Goal: Task Accomplishment & Management: Use online tool/utility

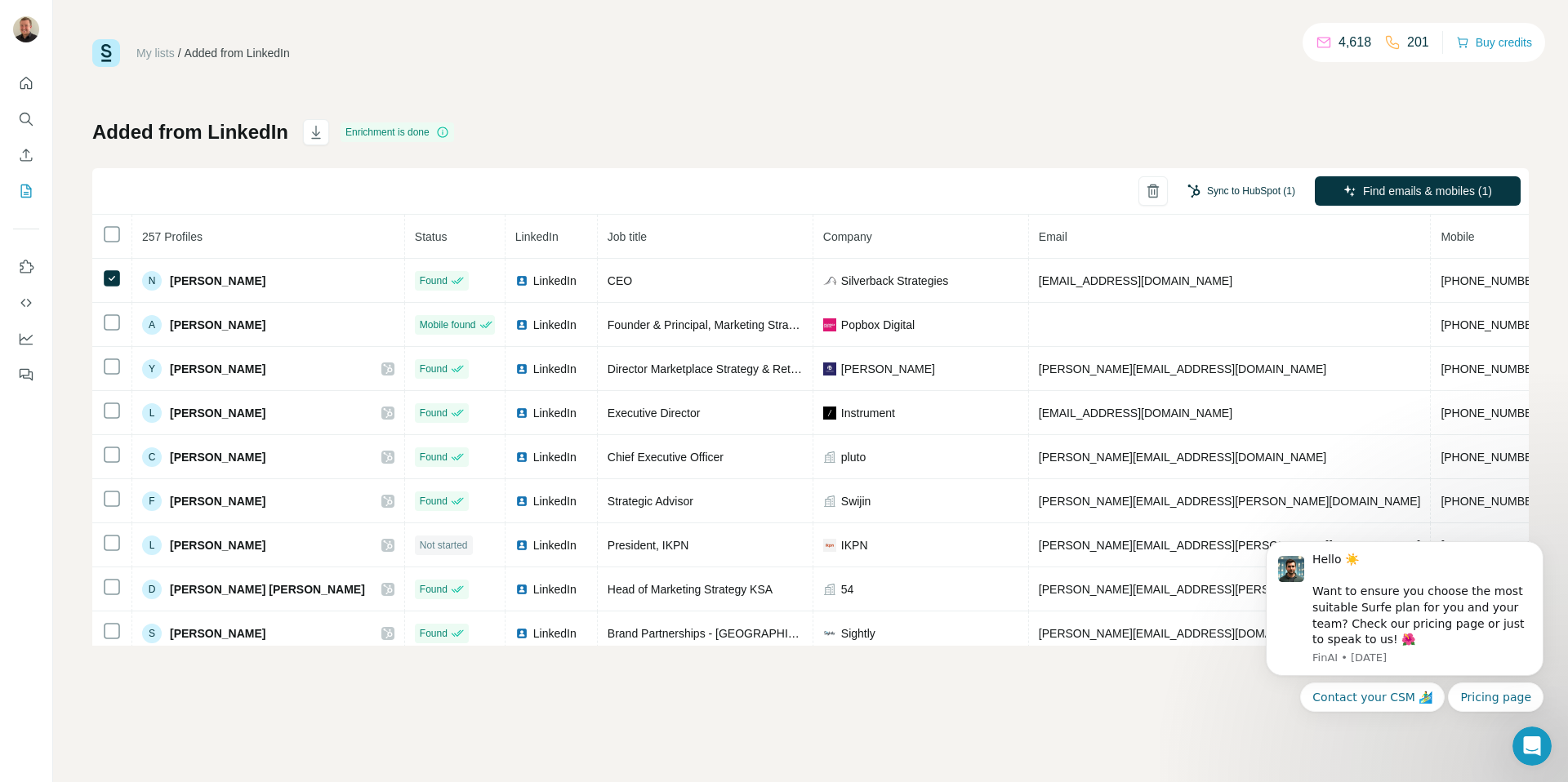
click at [1228, 183] on button "Sync to HubSpot (1)" at bounding box center [1241, 191] width 130 height 24
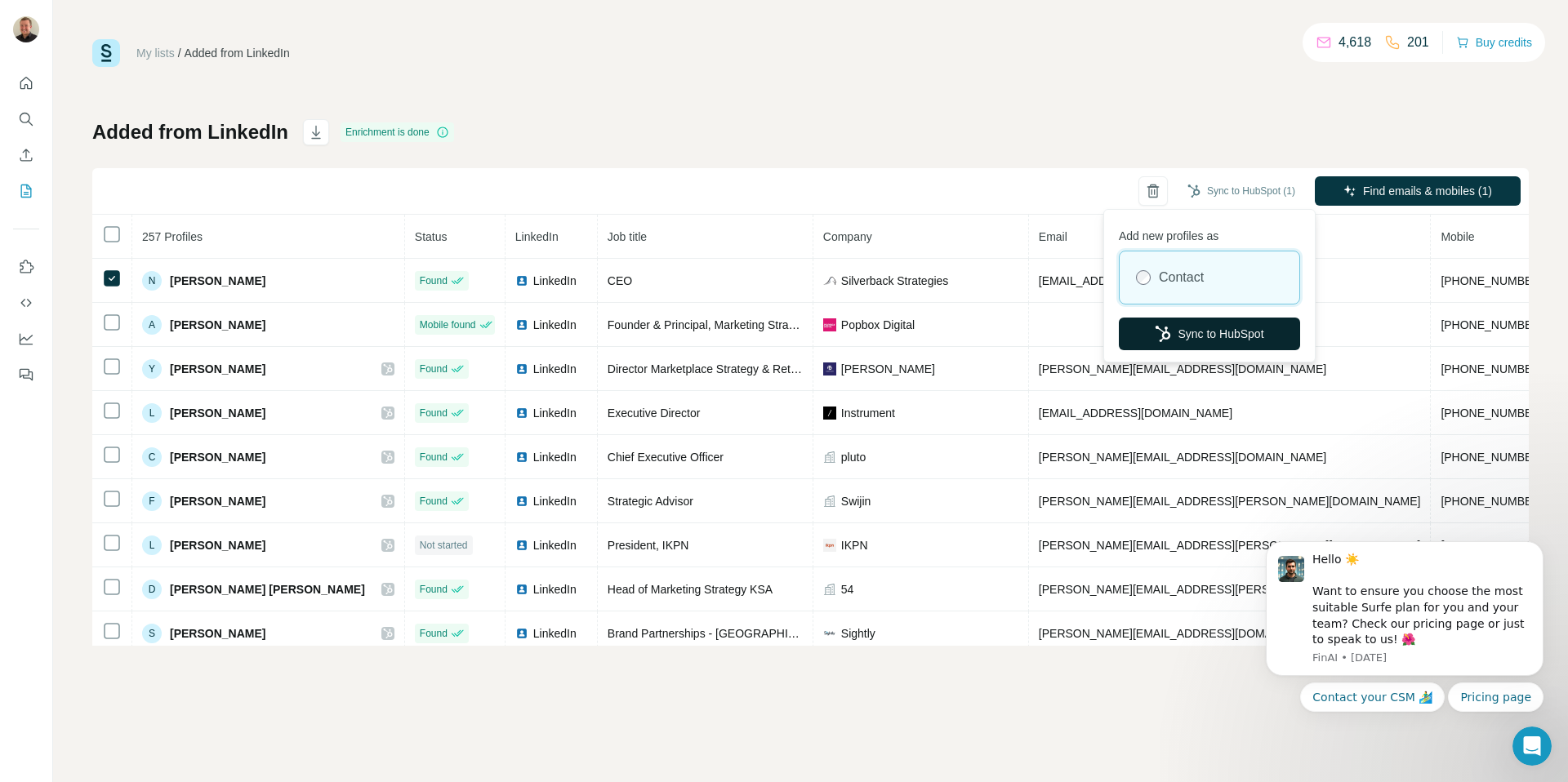
click at [1202, 339] on button "Sync to HubSpot" at bounding box center [1210, 334] width 182 height 33
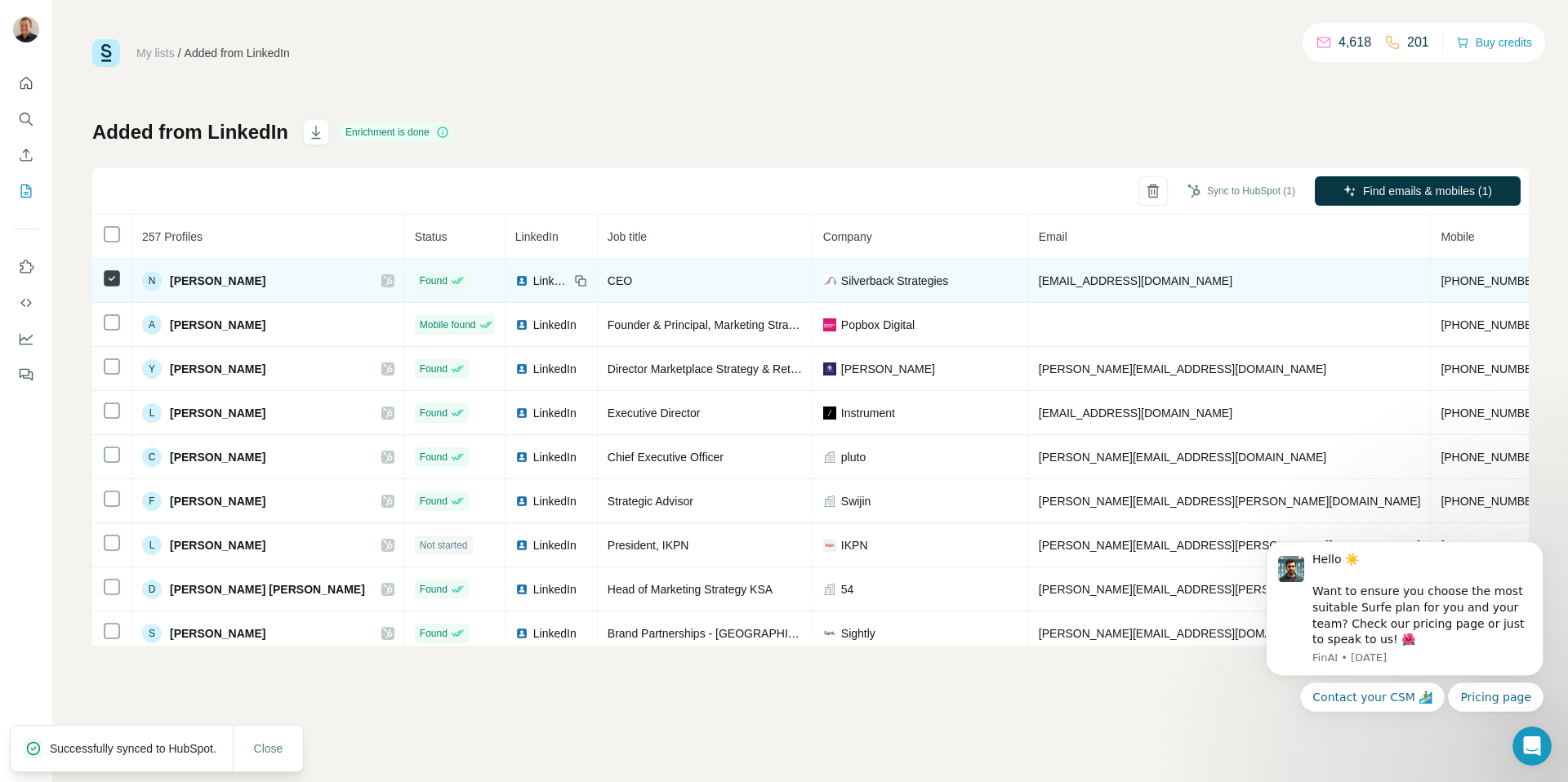
click at [383, 279] on icon at bounding box center [388, 281] width 10 height 13
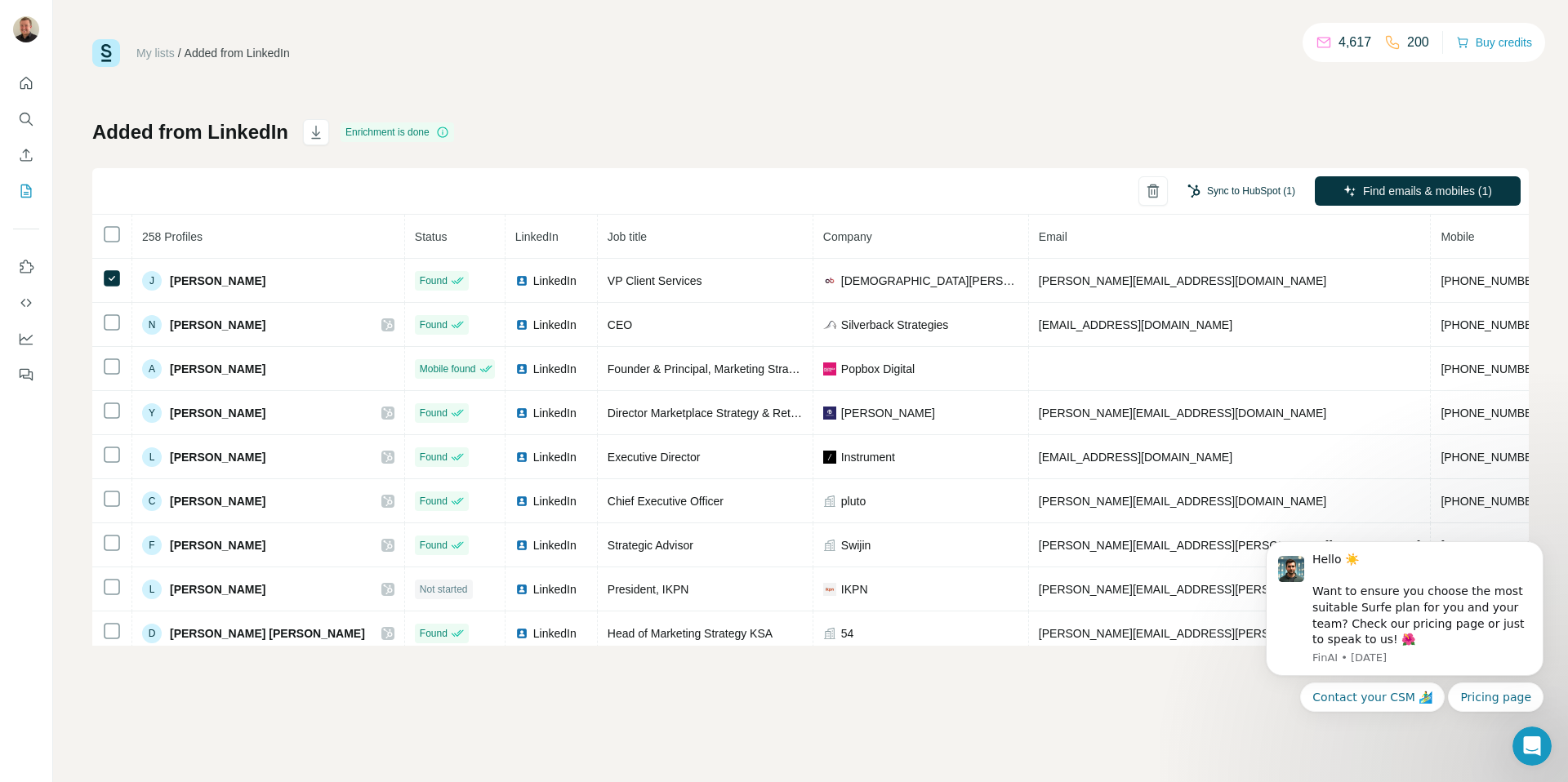
click at [1235, 188] on button "Sync to HubSpot (1)" at bounding box center [1241, 191] width 130 height 24
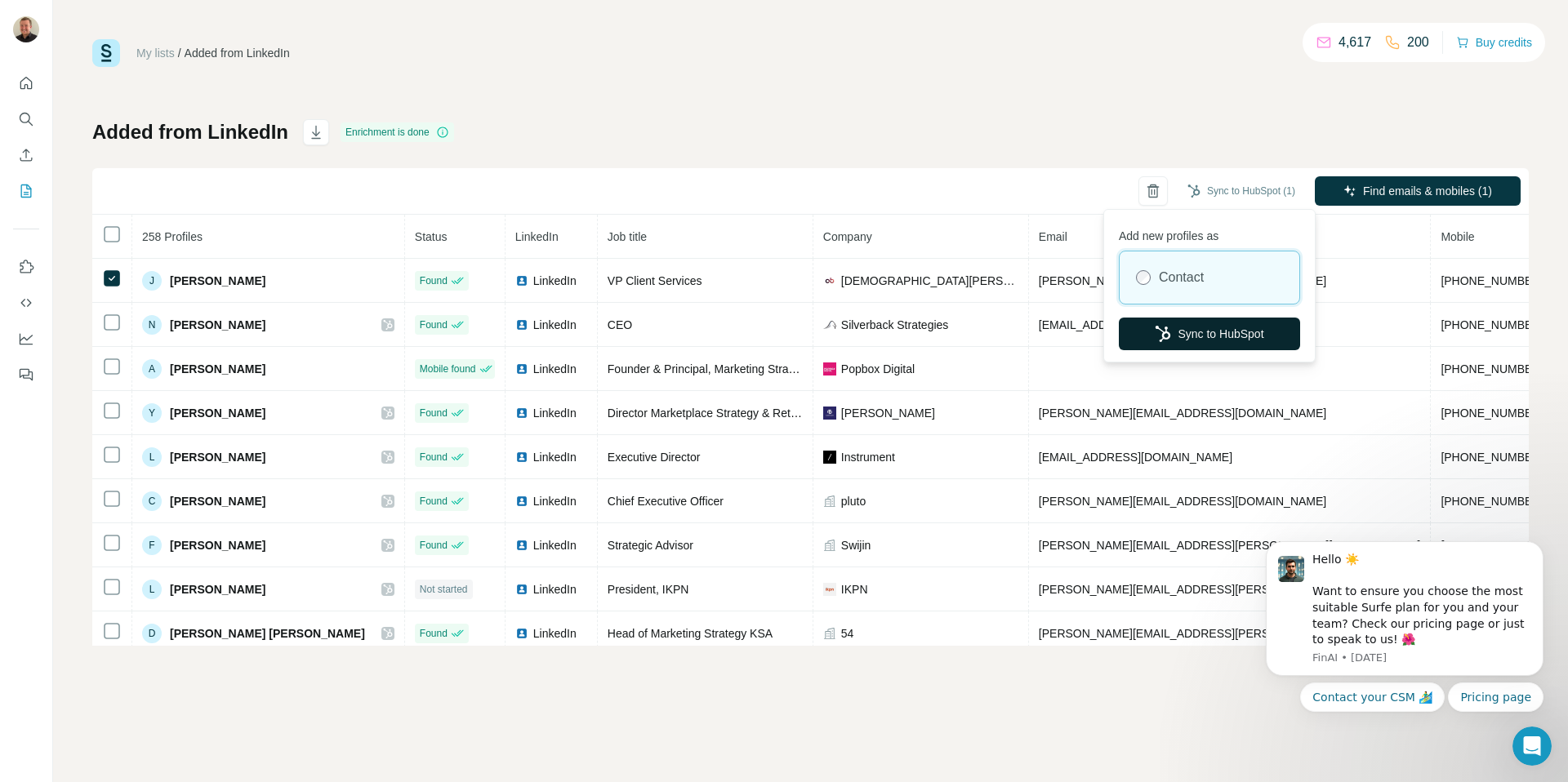
click at [1194, 338] on button "Sync to HubSpot" at bounding box center [1210, 334] width 182 height 33
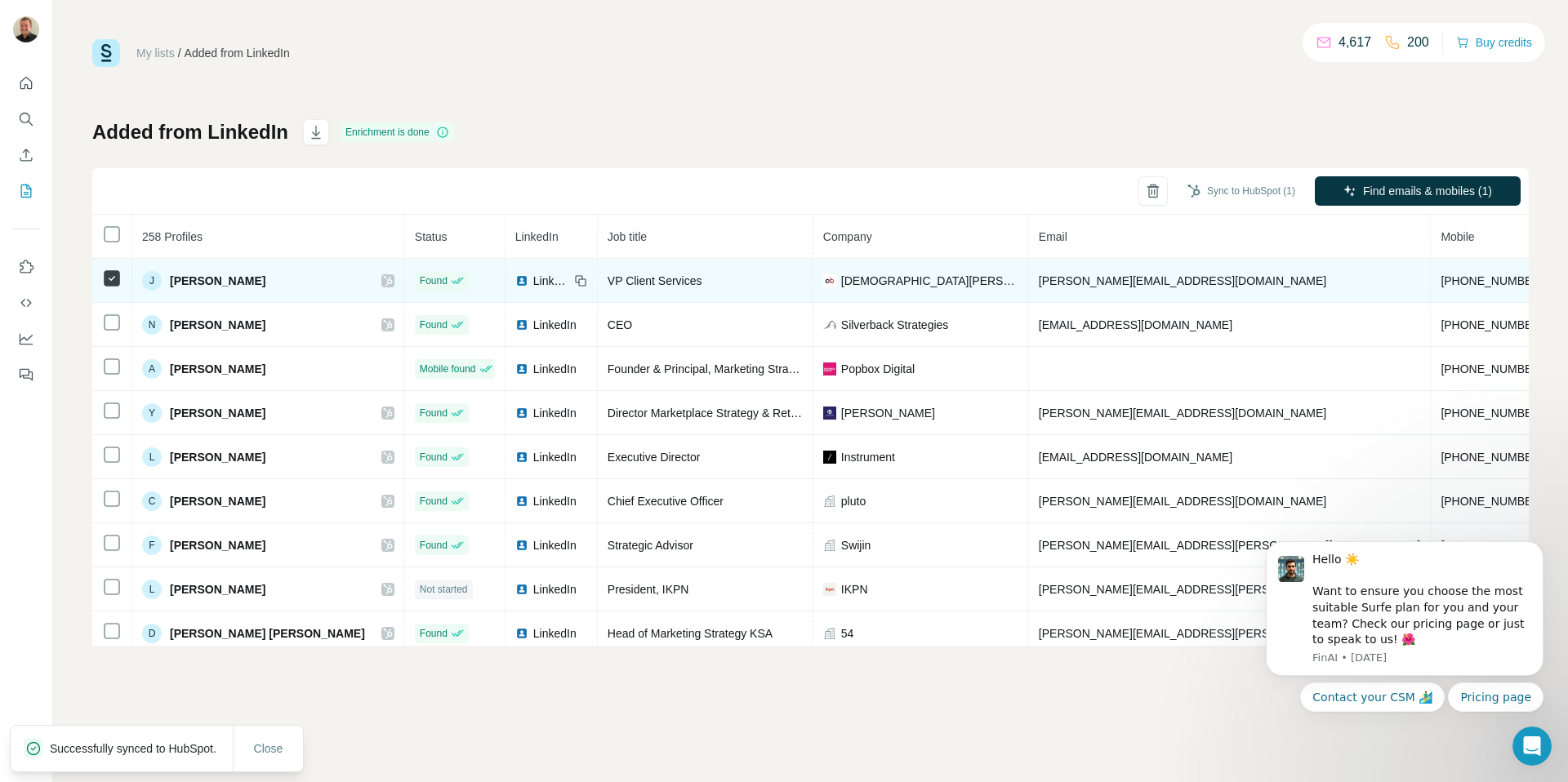
click at [341, 281] on td "J Janet Vinci" at bounding box center [268, 281] width 273 height 44
click at [383, 281] on icon at bounding box center [388, 281] width 10 height 13
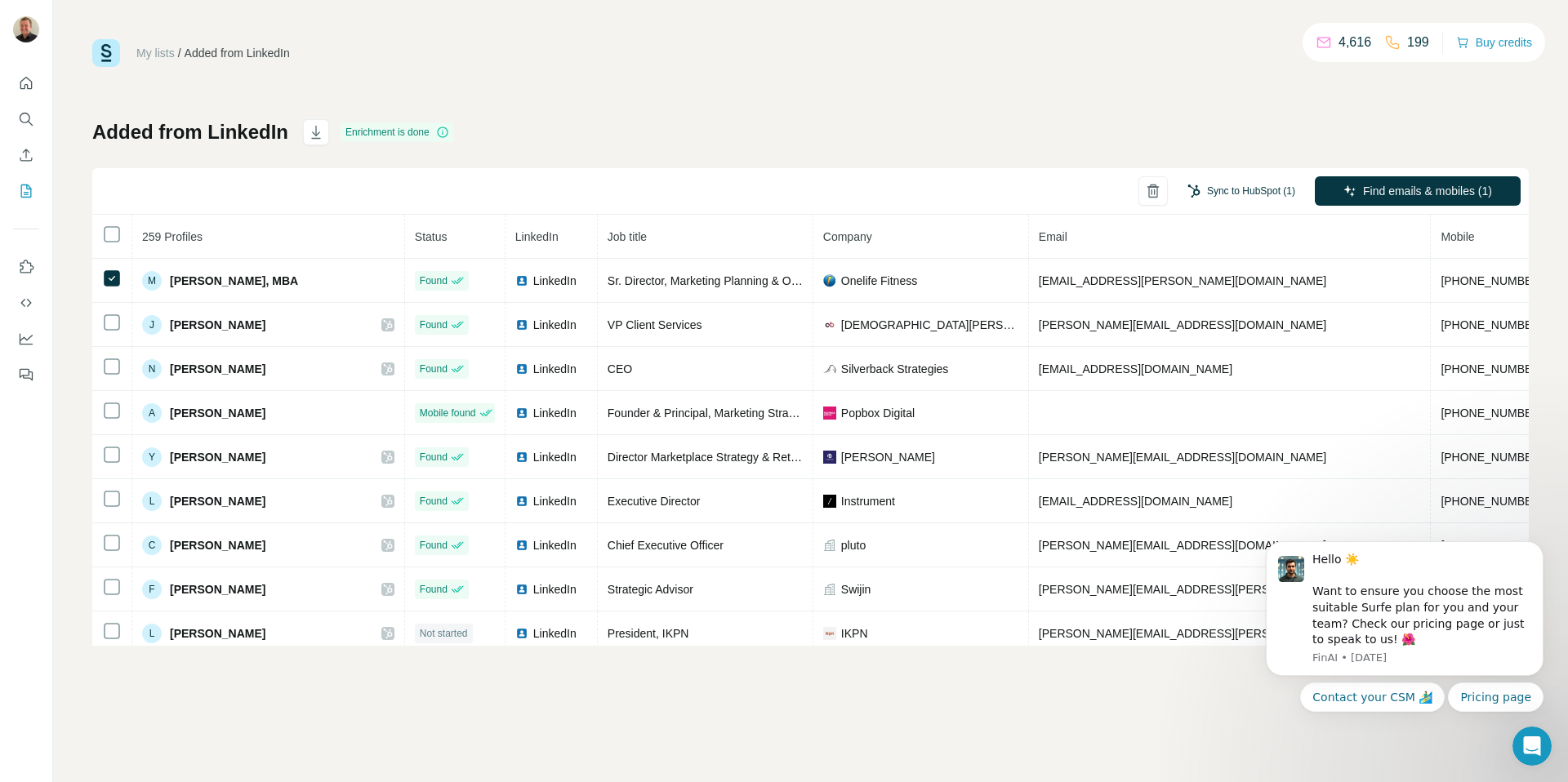
click at [1264, 190] on button "Sync to HubSpot (1)" at bounding box center [1241, 191] width 130 height 24
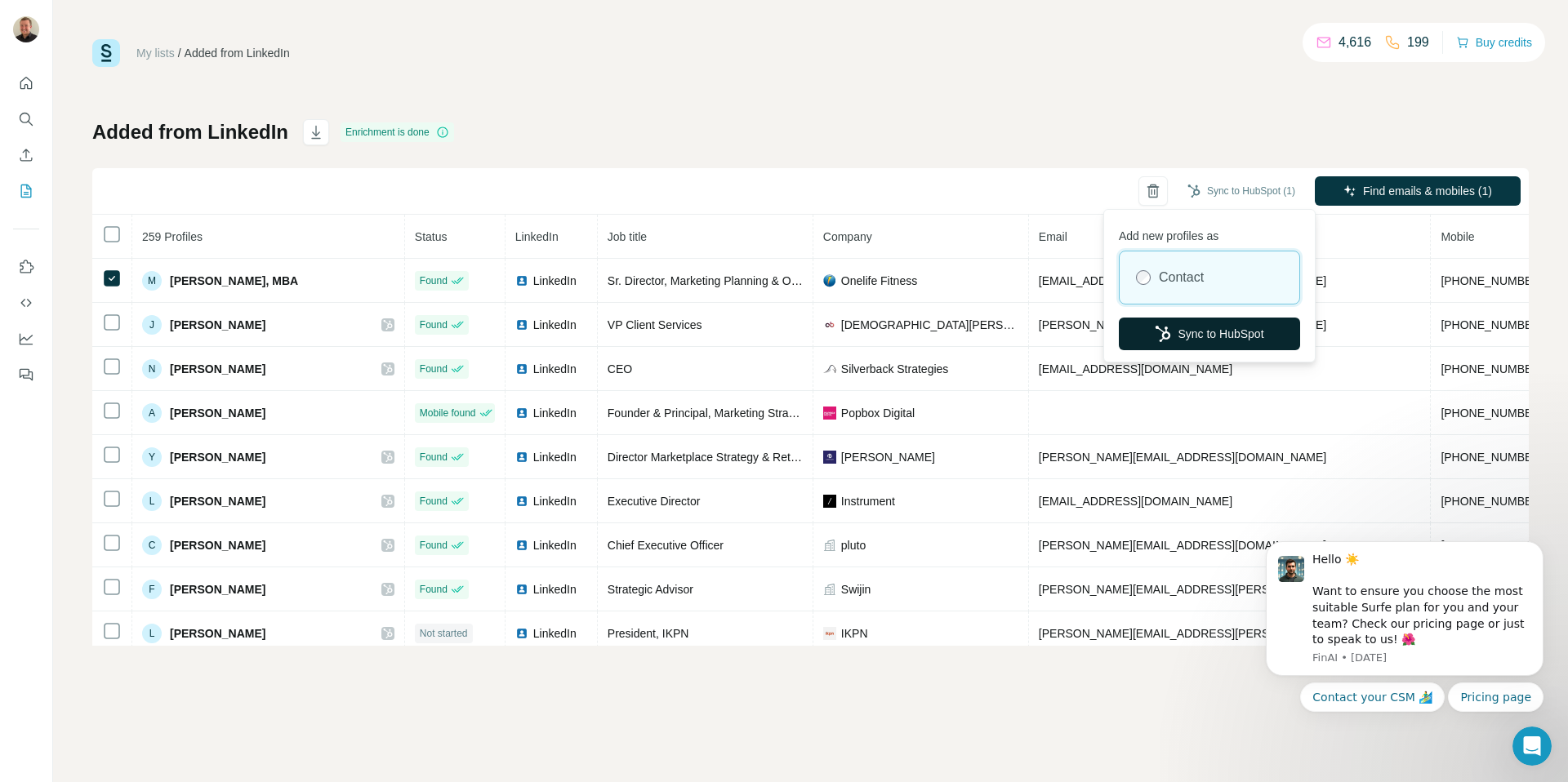
click at [1185, 341] on button "Sync to HubSpot" at bounding box center [1210, 334] width 182 height 33
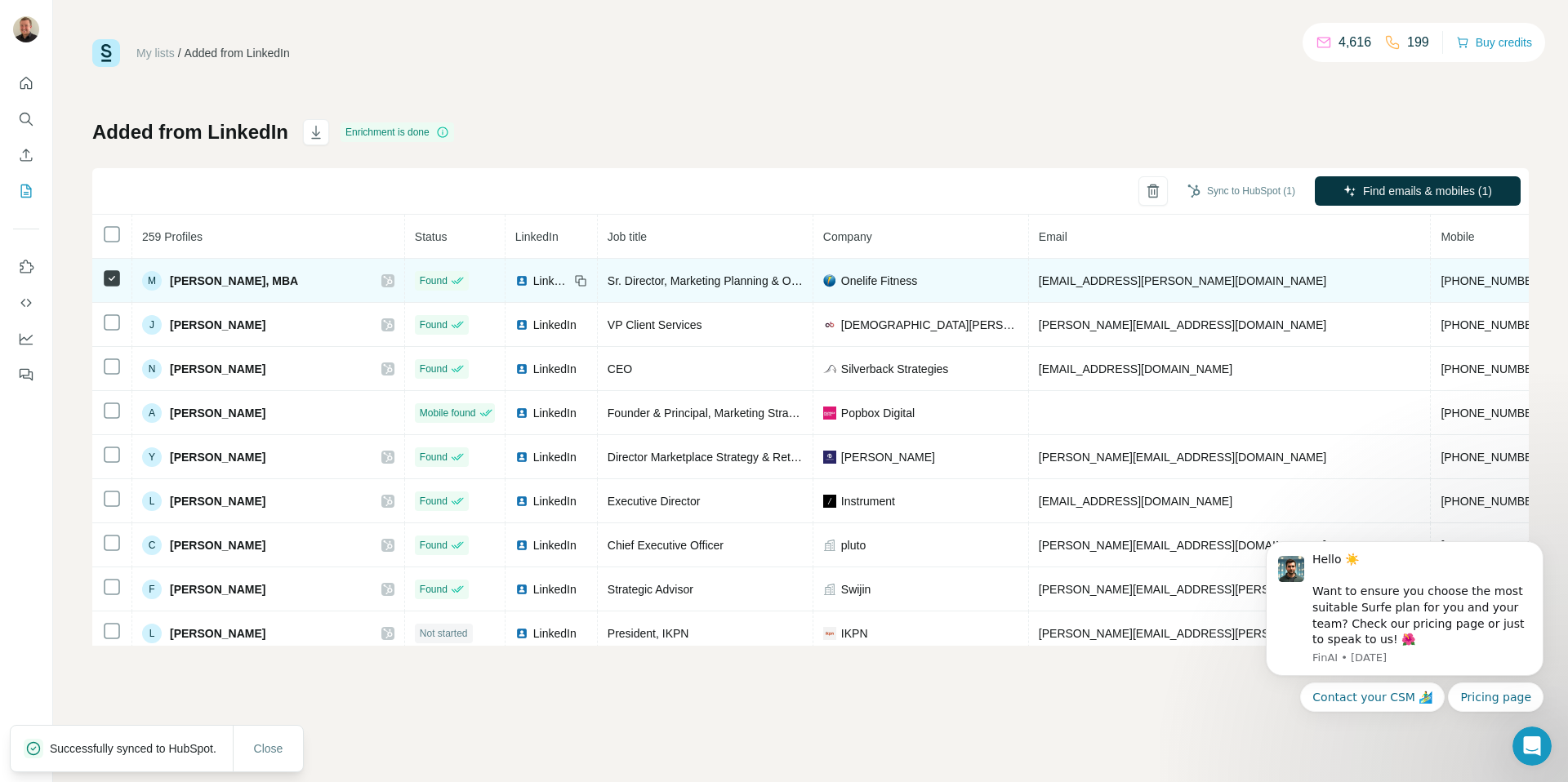
click at [383, 283] on icon at bounding box center [388, 281] width 10 height 13
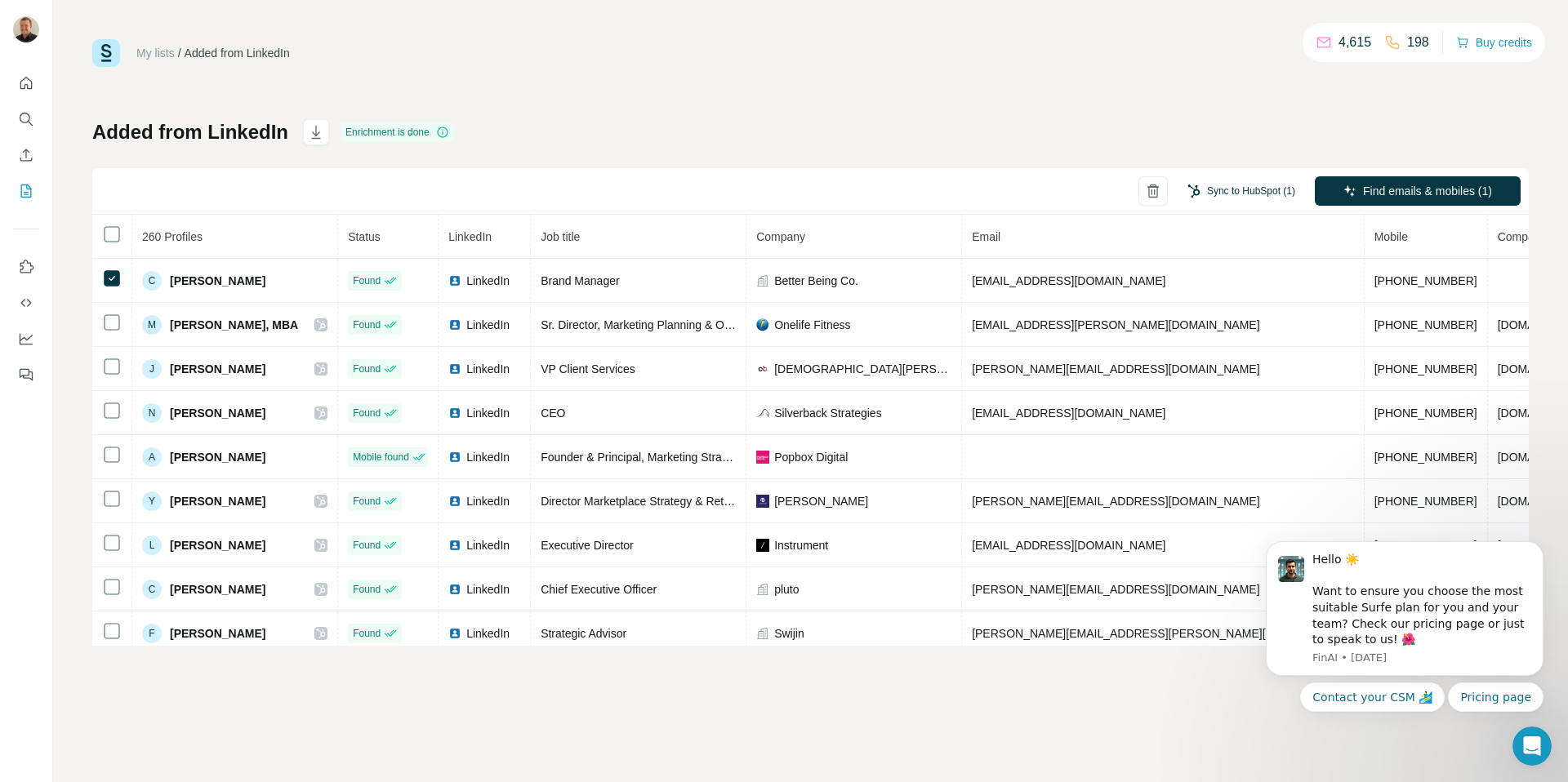
click at [1270, 186] on button "Sync to HubSpot (1)" at bounding box center [1241, 191] width 130 height 24
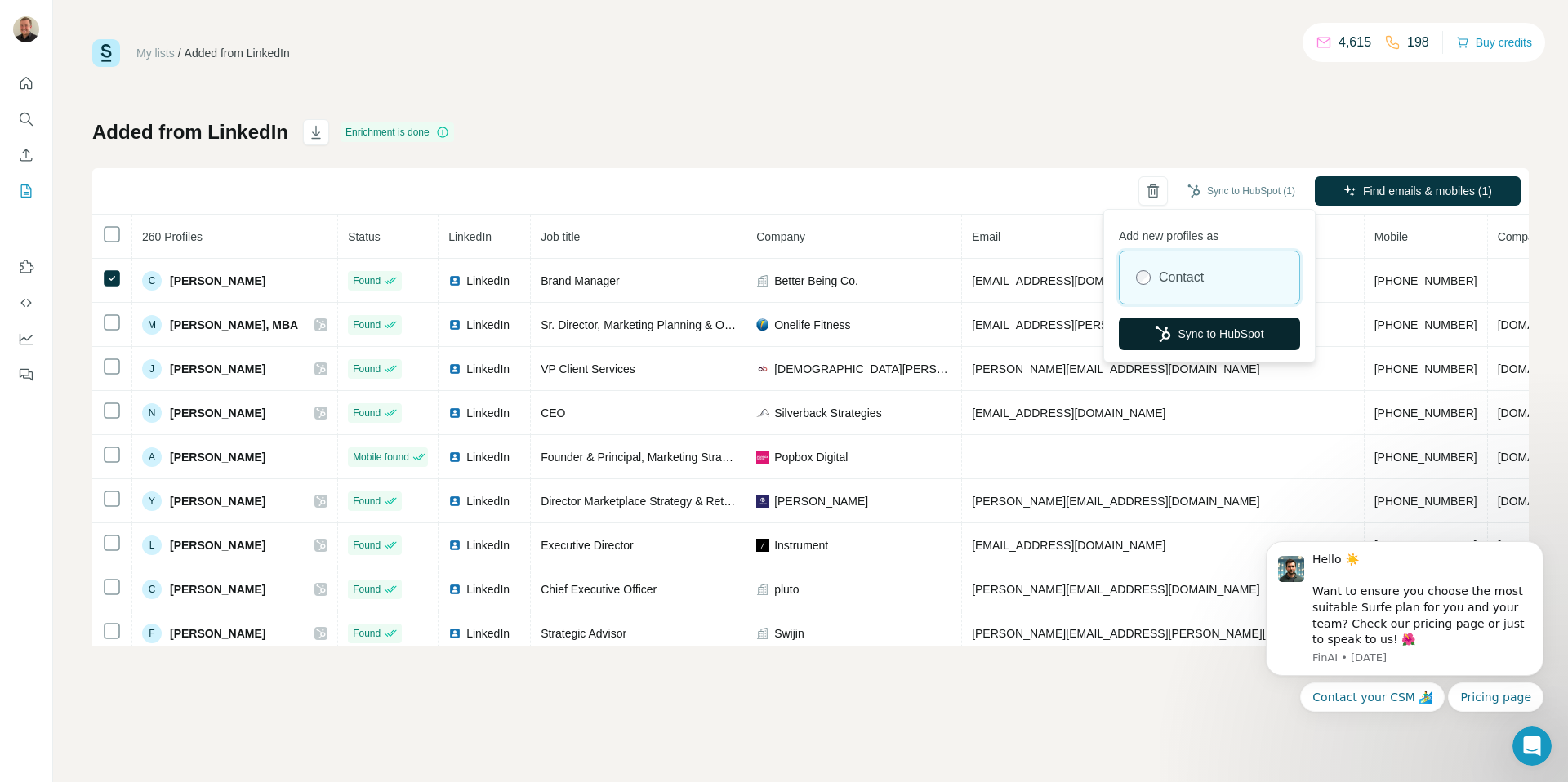
click at [1137, 342] on button "Sync to HubSpot" at bounding box center [1210, 334] width 182 height 33
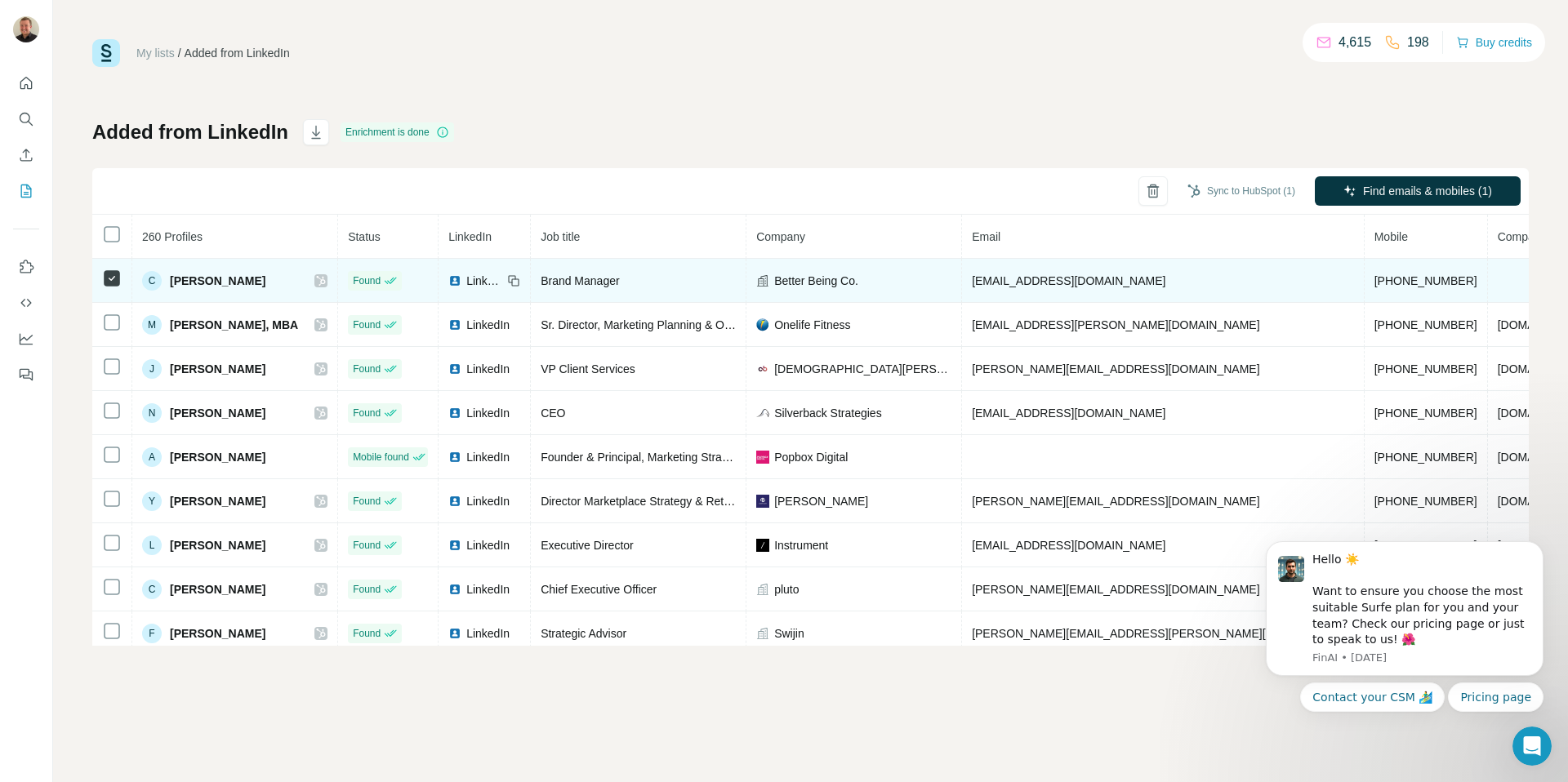
click at [316, 287] on icon at bounding box center [321, 281] width 10 height 13
